Goal: Find specific page/section: Find specific page/section

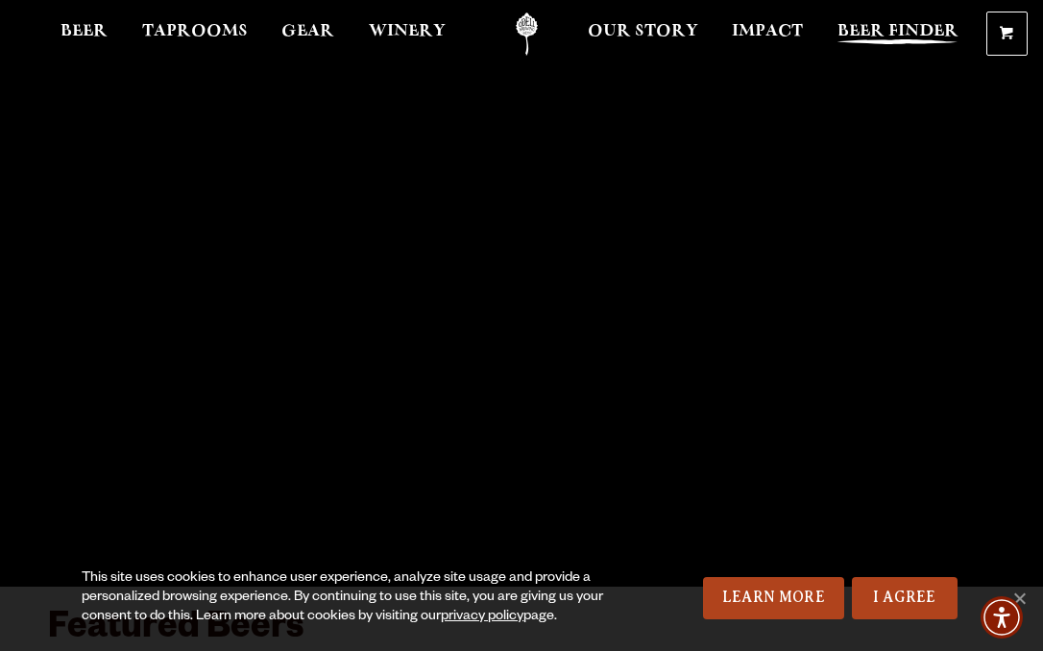
click at [899, 34] on span "Beer Finder" at bounding box center [897, 31] width 121 height 15
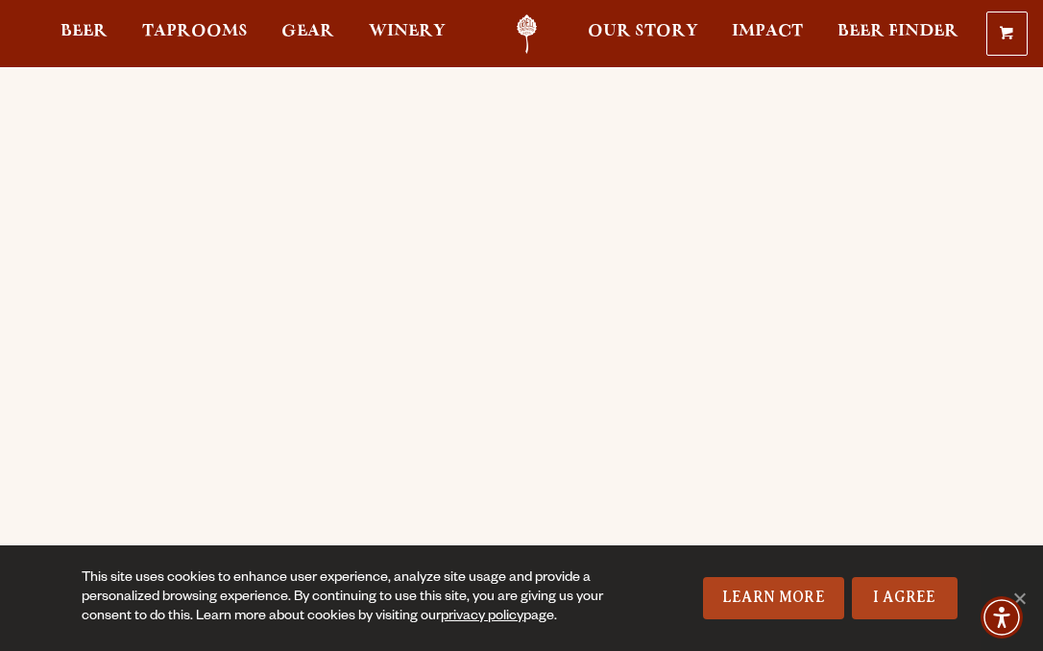
scroll to position [3, 0]
click at [1024, 595] on img "Accessibility Menu" at bounding box center [1001, 617] width 46 height 46
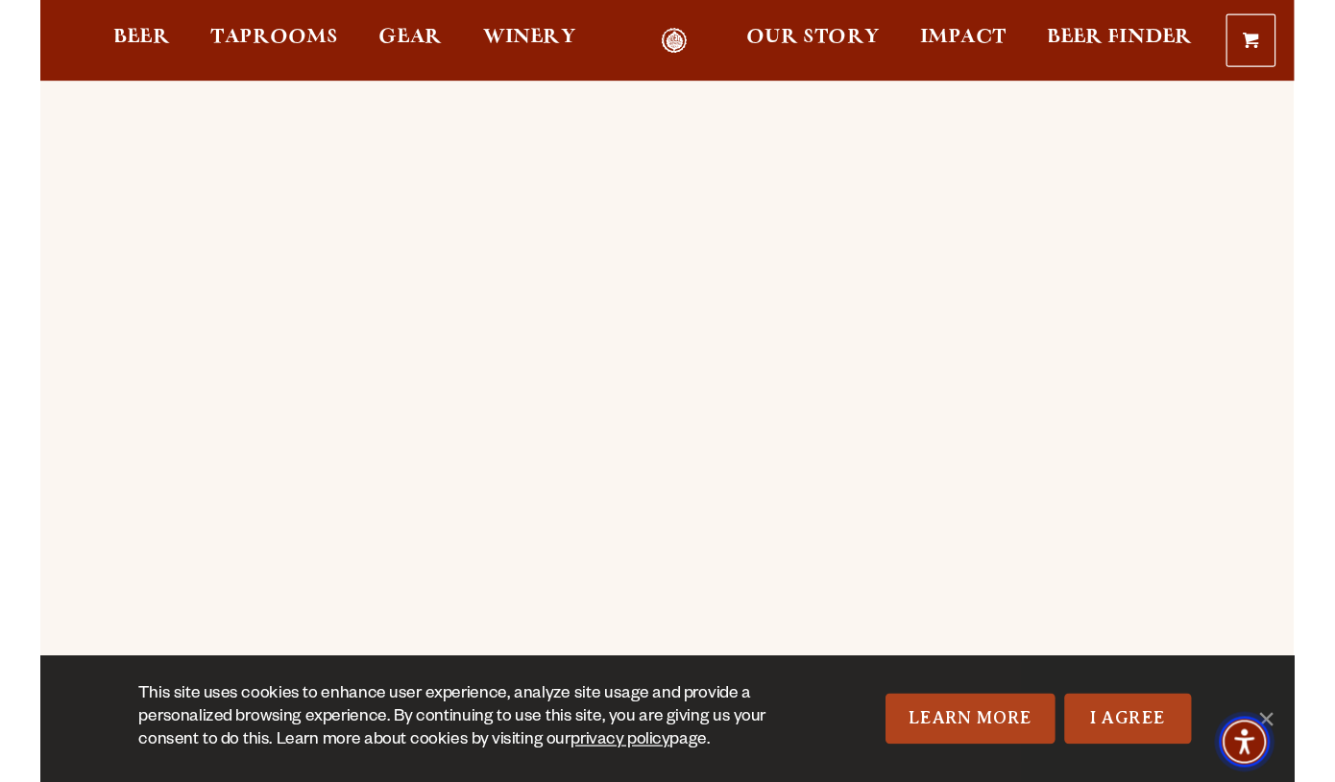
scroll to position [75, 0]
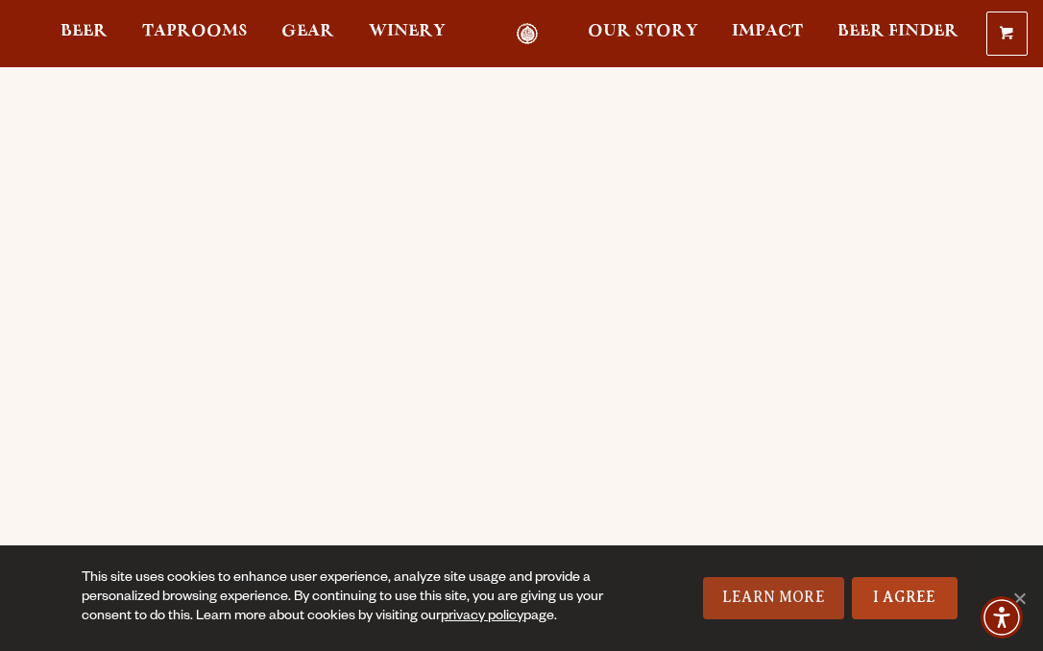
click at [788, 594] on link "Learn More" at bounding box center [773, 598] width 141 height 42
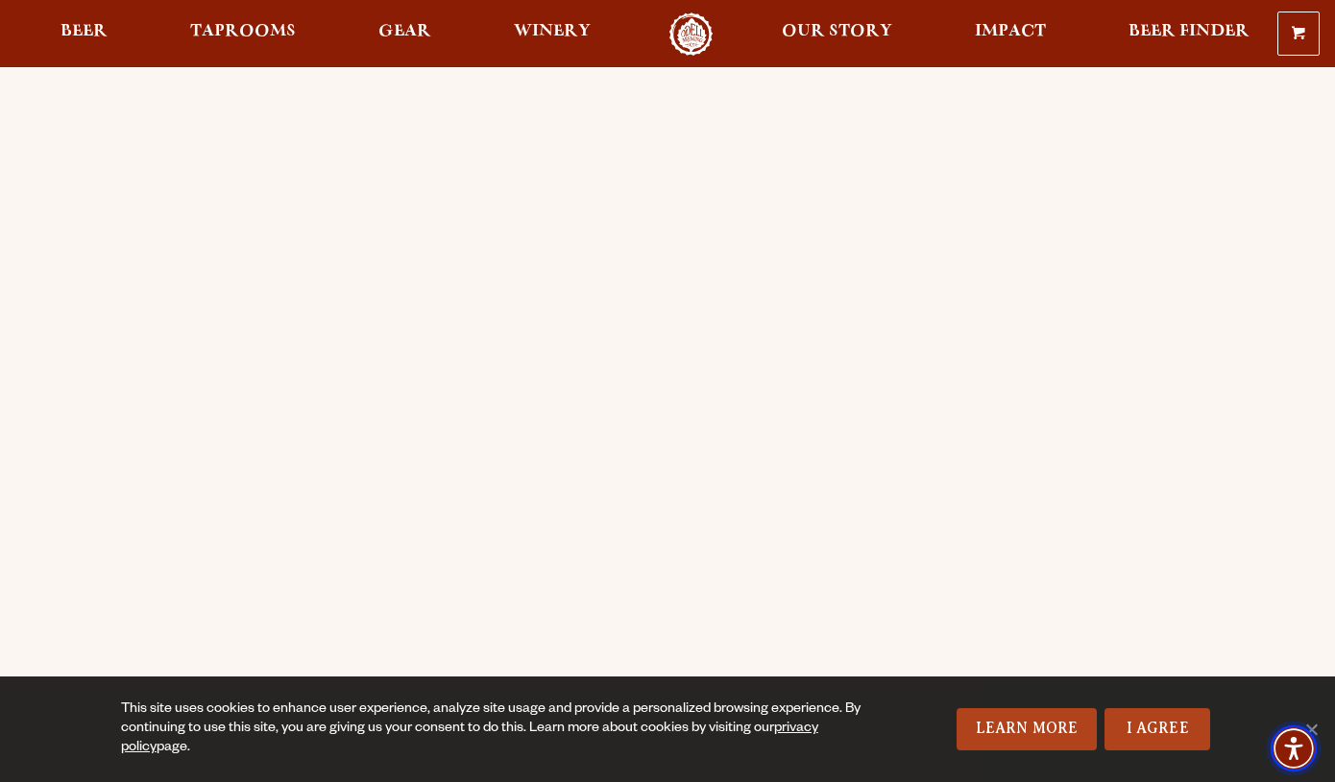
click at [1042, 650] on span "Accessibility Menu" at bounding box center [1293, 748] width 67 height 67
click at [1042, 650] on span "Cookie Notice" at bounding box center [1310, 729] width 19 height 19
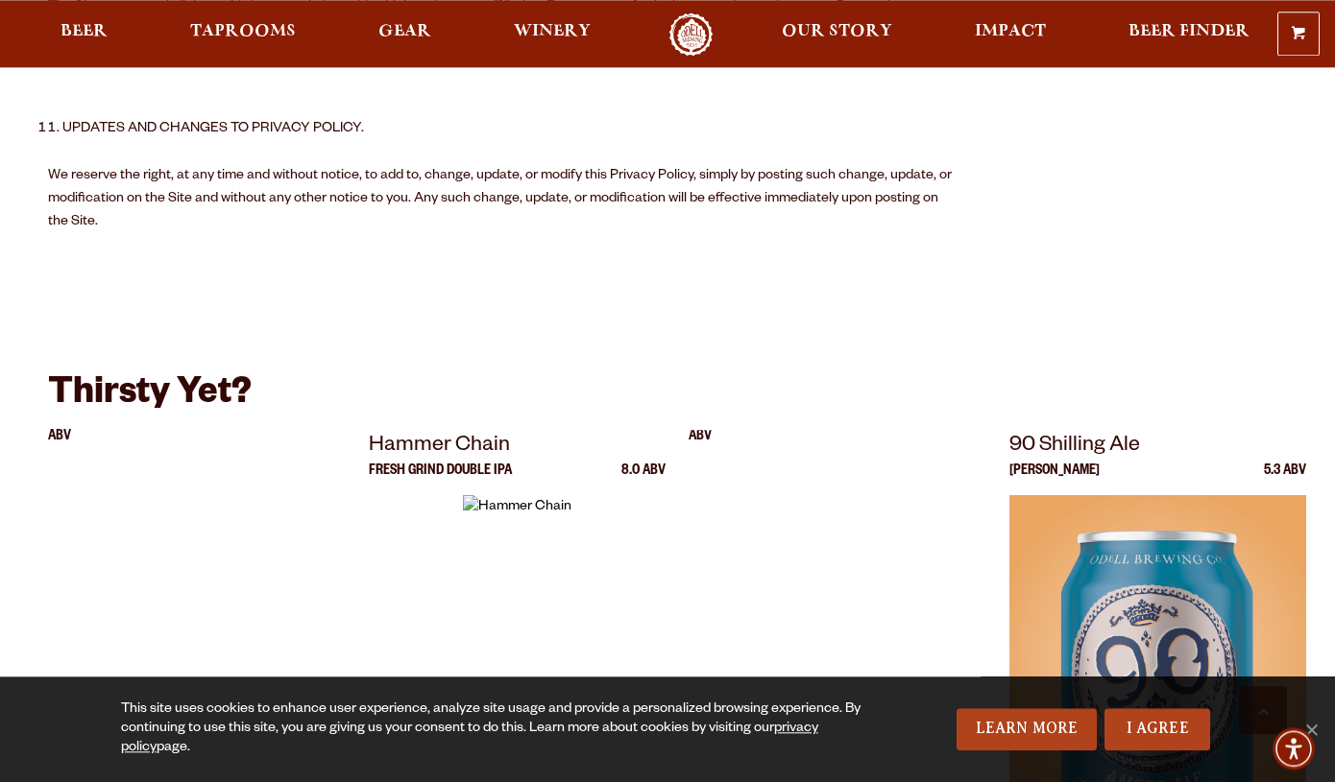
scroll to position [3323, 0]
